Goal: Task Accomplishment & Management: Complete application form

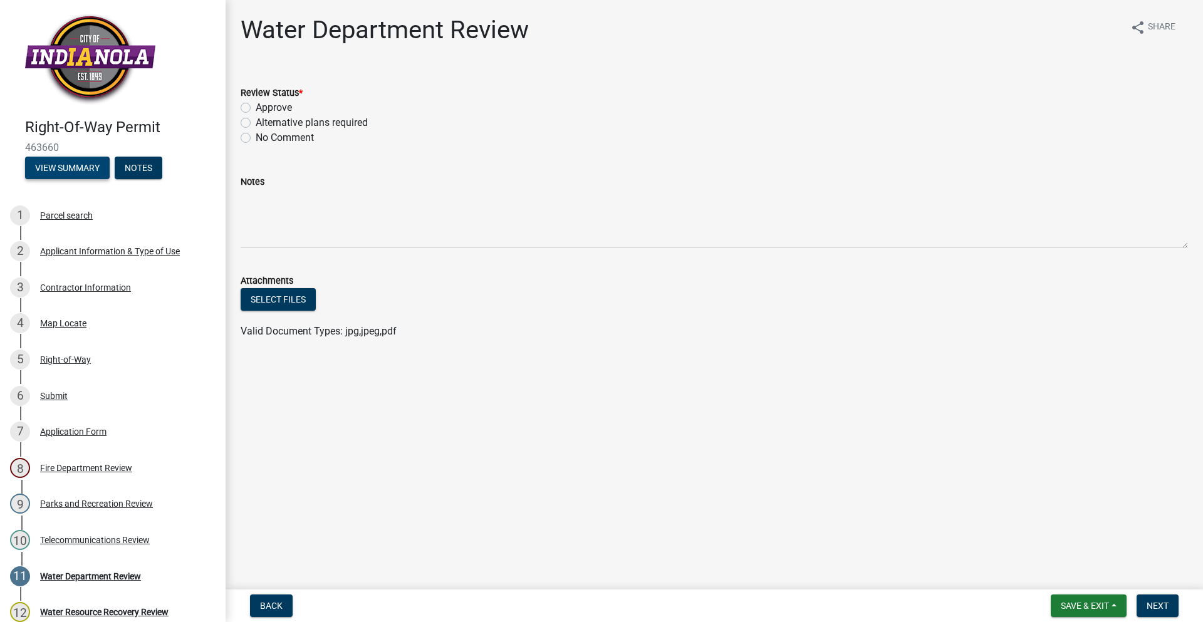
click at [98, 170] on button "View Summary" at bounding box center [67, 168] width 85 height 23
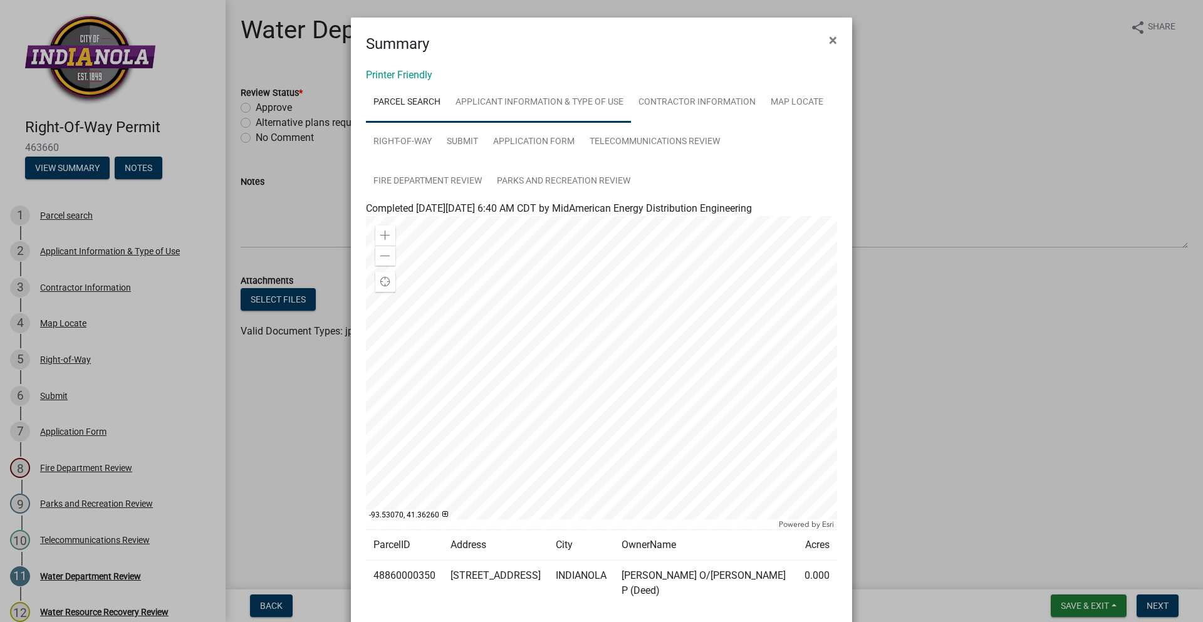
click at [590, 105] on link "Applicant Information & Type of Use" at bounding box center [539, 103] width 183 height 40
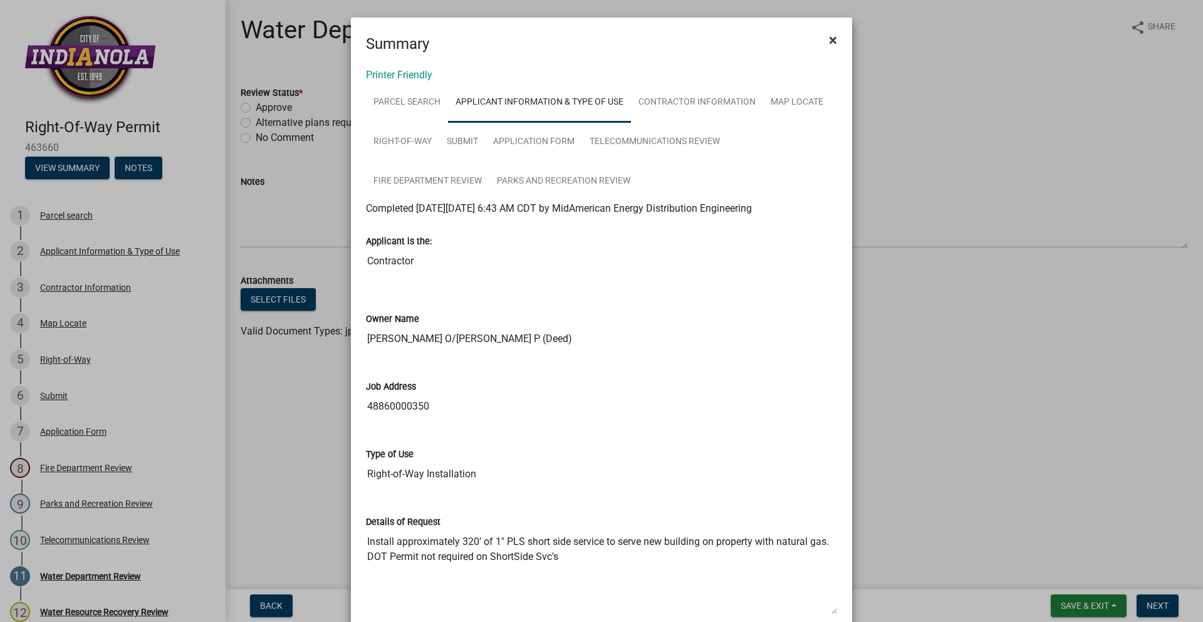
click at [832, 38] on span "×" at bounding box center [833, 40] width 8 height 18
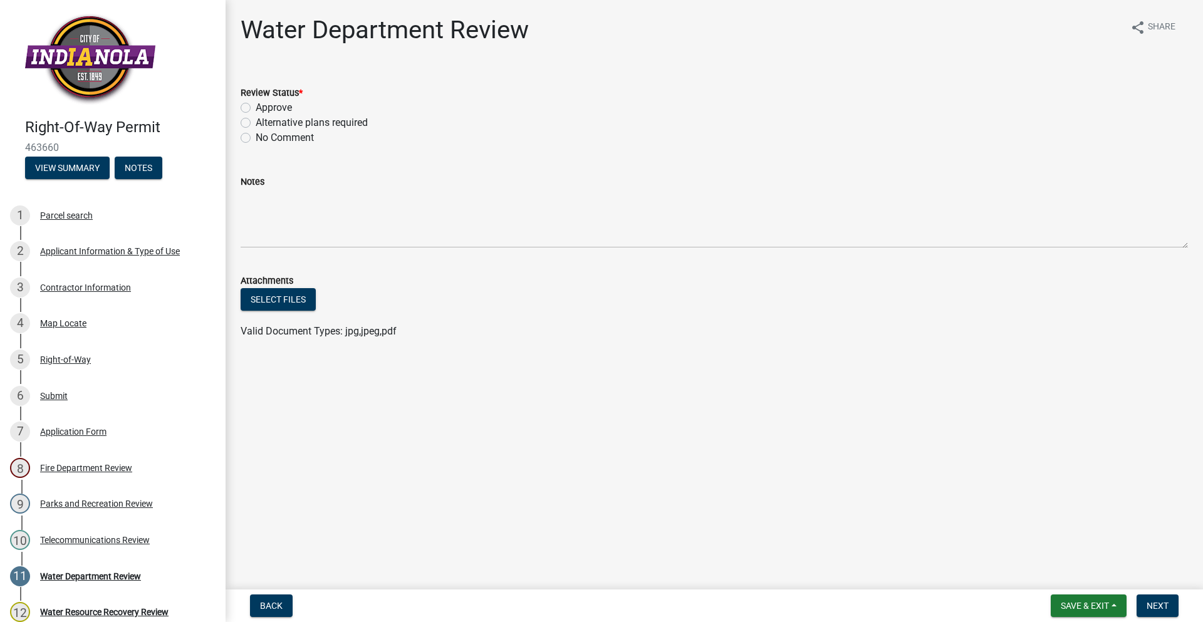
click at [256, 112] on label "Approve" at bounding box center [274, 107] width 36 height 15
click at [256, 108] on input "Approve" at bounding box center [260, 104] width 8 height 8
radio input "true"
click at [1163, 607] on span "Next" at bounding box center [1158, 606] width 22 height 10
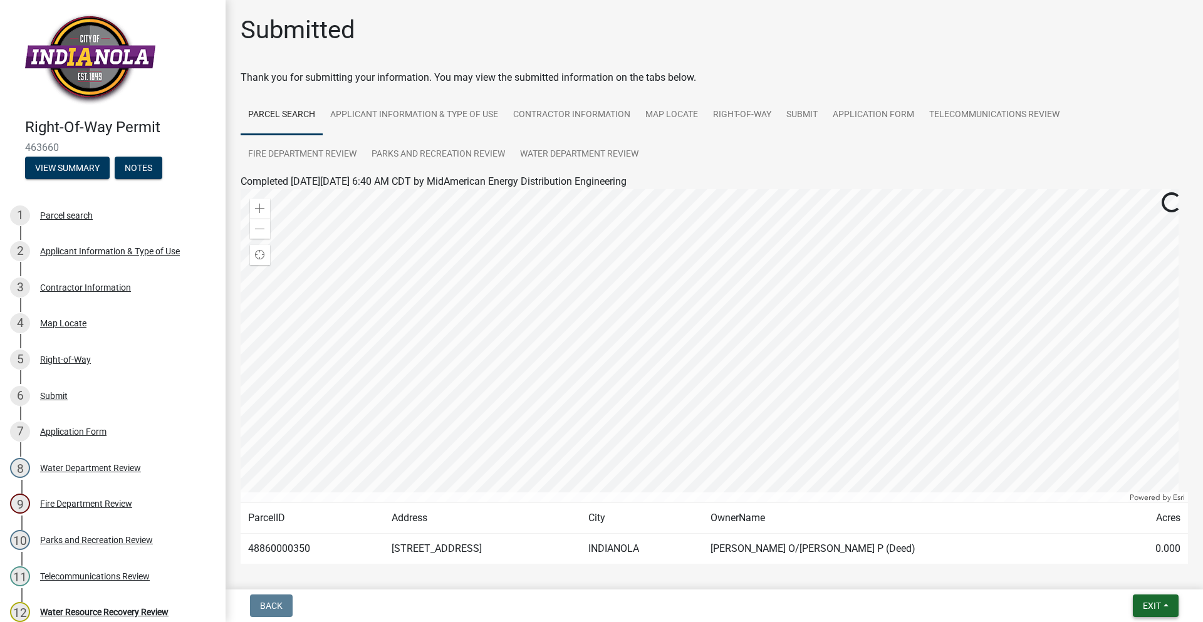
click at [1169, 606] on button "Exit" at bounding box center [1156, 606] width 46 height 23
click at [1146, 578] on button "Save & Exit" at bounding box center [1129, 573] width 100 height 30
